Goal: Task Accomplishment & Management: Manage account settings

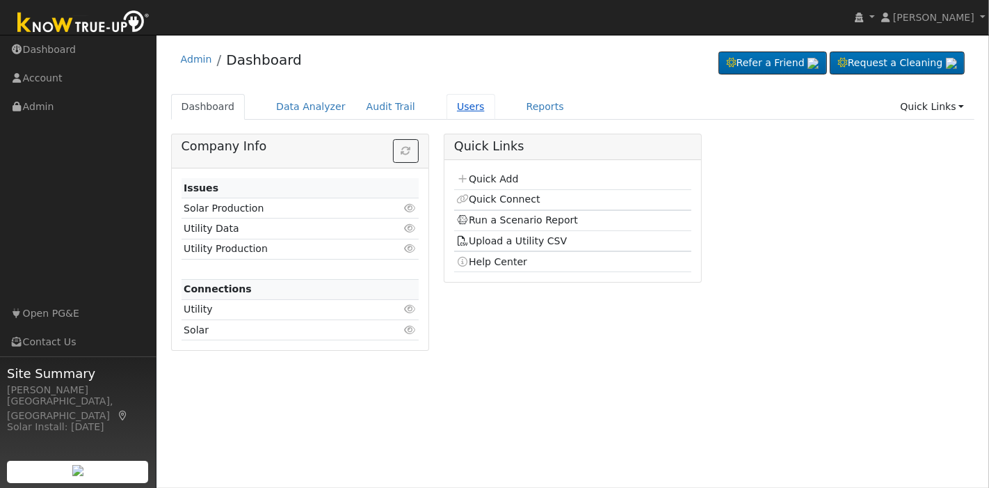
click at [447, 103] on link "Users" at bounding box center [471, 107] width 49 height 26
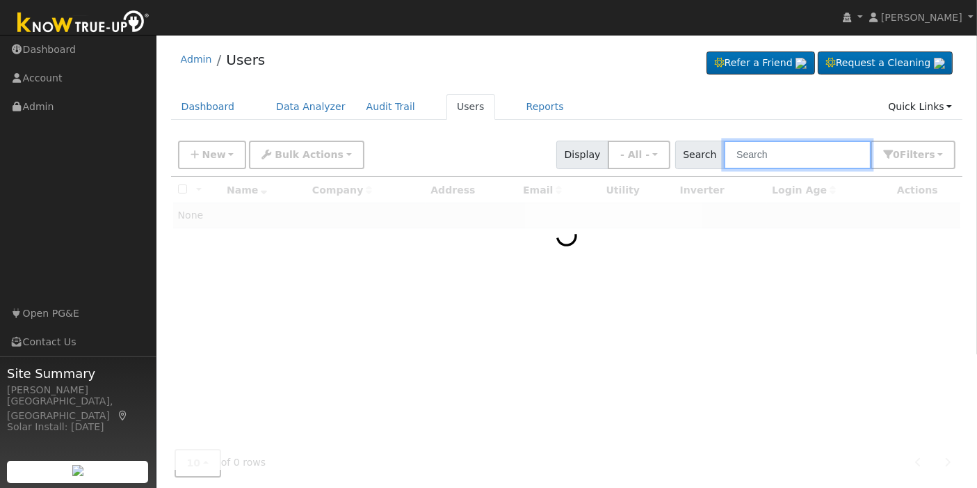
click at [739, 158] on input "text" at bounding box center [797, 155] width 147 height 29
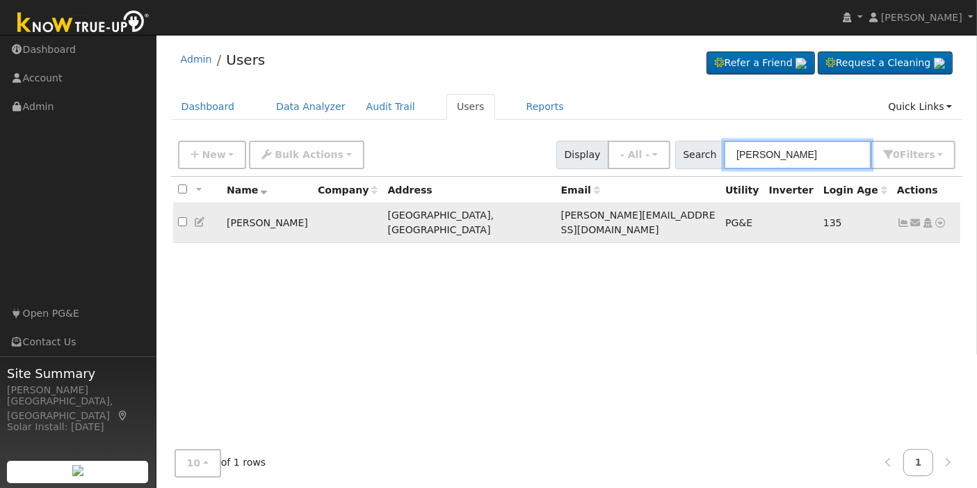
type input "[PERSON_NAME]"
click at [928, 218] on icon at bounding box center [928, 223] width 13 height 10
